Goal: Find specific page/section: Locate item on page

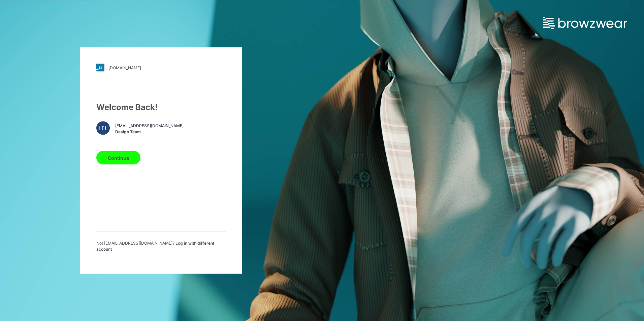
click at [129, 159] on button "Continue" at bounding box center [118, 157] width 44 height 13
click at [124, 162] on button "Continue" at bounding box center [118, 157] width 44 height 13
click at [124, 163] on button "Continue" at bounding box center [118, 157] width 44 height 13
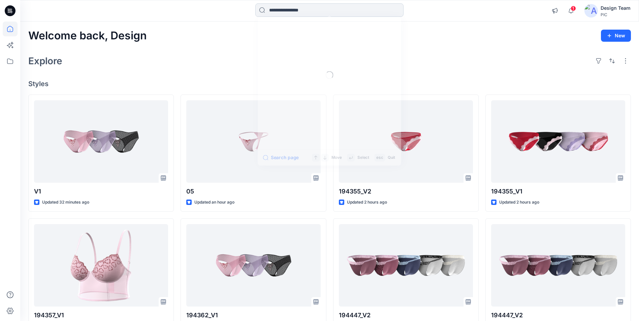
click at [324, 11] on input at bounding box center [329, 9] width 148 height 13
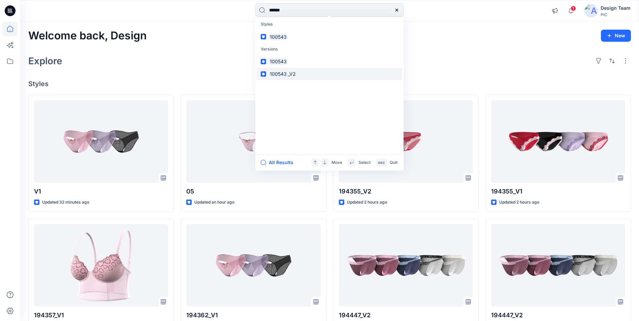
type input "******"
click at [293, 73] on span "_V2" at bounding box center [292, 74] width 8 height 6
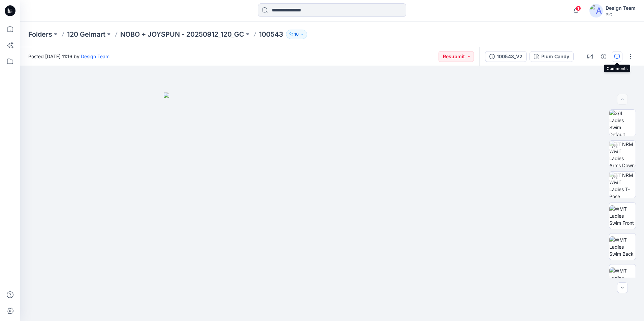
click at [618, 57] on icon "button" at bounding box center [617, 56] width 5 height 5
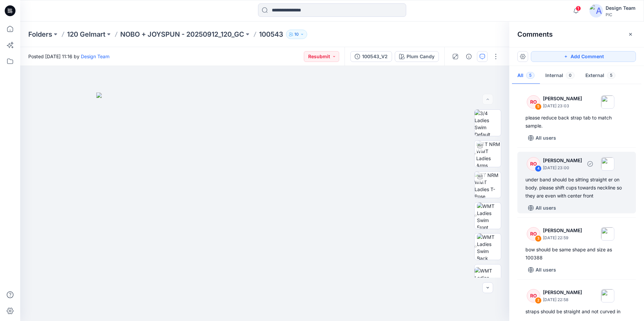
click at [567, 184] on div "under band should be sitting straight er on body. please shift cups towards nec…" at bounding box center [577, 188] width 102 height 24
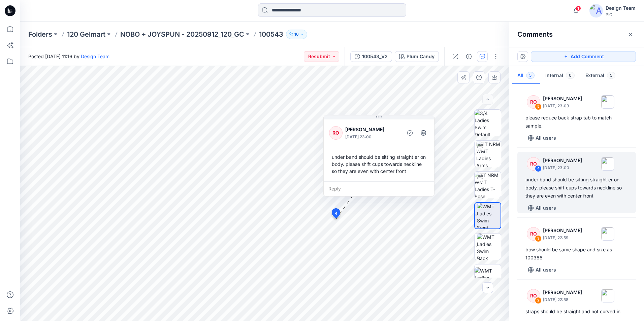
drag, startPoint x: 367, startPoint y: 143, endPoint x: 391, endPoint y: 120, distance: 33.6
click at [391, 120] on div "RO [PERSON_NAME] [DATE] 23:00 under band should be sitting straight er on body.…" at bounding box center [379, 149] width 111 height 63
